Goal: Task Accomplishment & Management: Manage account settings

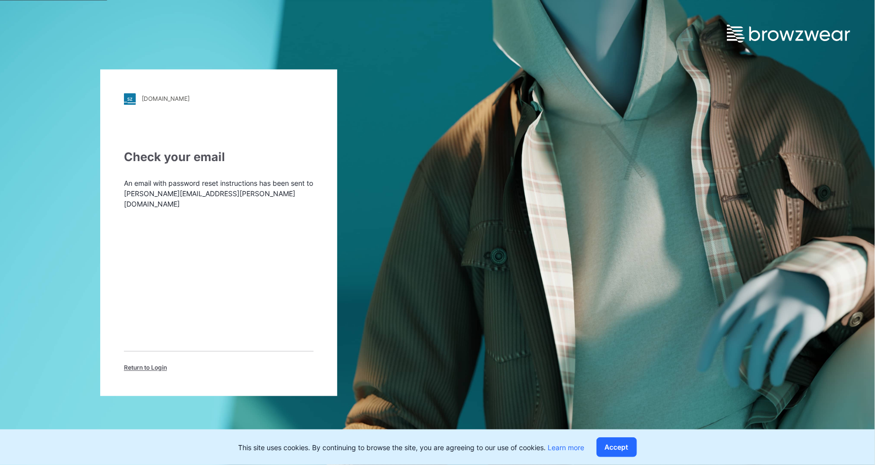
click at [525, 146] on div "[DOMAIN_NAME] Loading... Check your email An email with password reset instruct…" at bounding box center [437, 232] width 875 height 465
click at [617, 444] on button "Accept" at bounding box center [616, 447] width 40 height 20
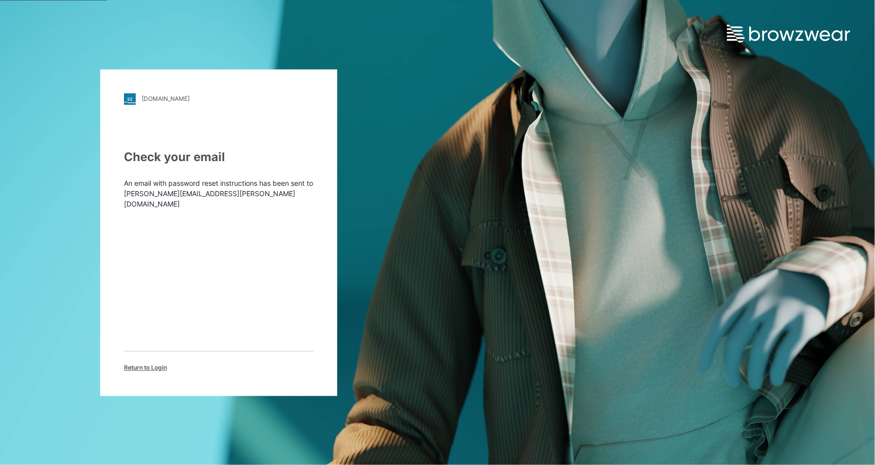
click at [224, 154] on div "Check your email" at bounding box center [219, 157] width 190 height 18
click at [200, 222] on div "Check your email An email with password reset instructions has been sent to wen…" at bounding box center [219, 260] width 190 height 224
click at [189, 190] on p "An email with password reset instructions has been sent to wendy.oldani@deckers…" at bounding box center [219, 193] width 190 height 31
click at [185, 147] on div "deckersbrands.stylezone.com Loading... Check your email An email with password …" at bounding box center [218, 232] width 237 height 326
click at [154, 363] on span "Return to Login" at bounding box center [145, 367] width 43 height 9
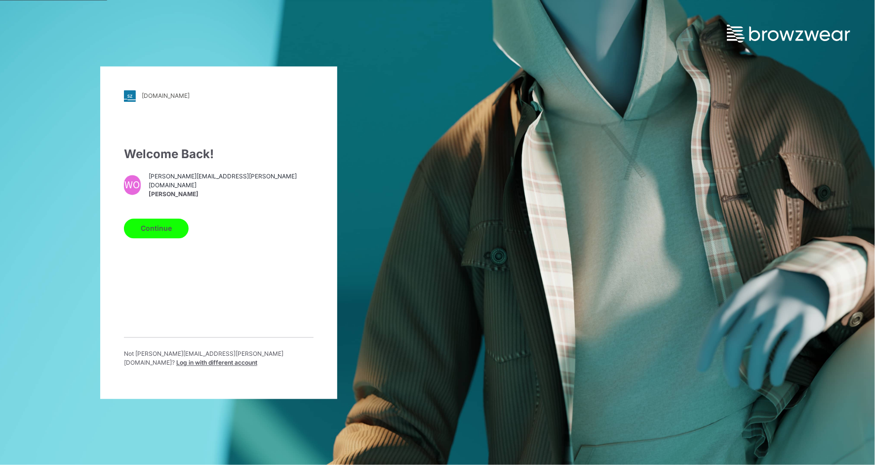
click at [160, 229] on button "Continue" at bounding box center [156, 228] width 65 height 20
click at [149, 231] on button "Continue" at bounding box center [156, 228] width 65 height 20
